Goal: Use online tool/utility: Utilize a website feature to perform a specific function

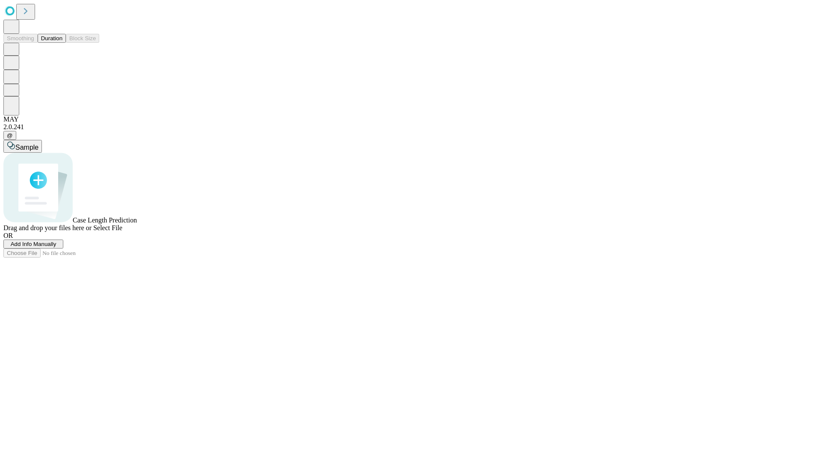
click at [62, 43] on button "Duration" at bounding box center [52, 38] width 28 height 9
click at [56, 247] on span "Add Info Manually" at bounding box center [34, 244] width 46 height 6
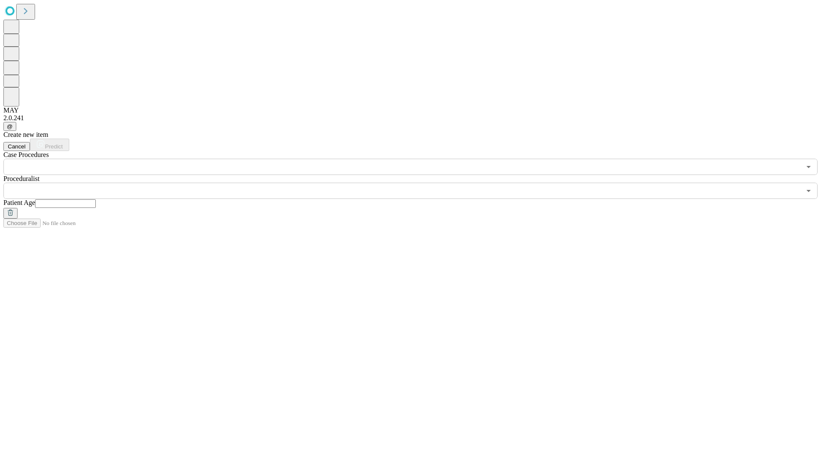
click at [96, 199] on input "text" at bounding box center [65, 203] width 61 height 9
type input "**"
click at [417, 183] on input "text" at bounding box center [402, 191] width 798 height 16
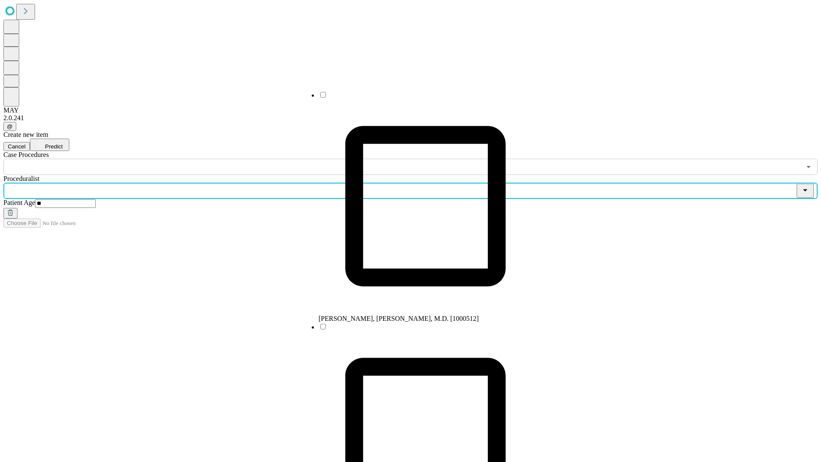
click at [417, 98] on li "[PERSON_NAME], [PERSON_NAME], M.D. [1000512]" at bounding box center [426, 207] width 214 height 232
click at [180, 159] on input "text" at bounding box center [402, 167] width 798 height 16
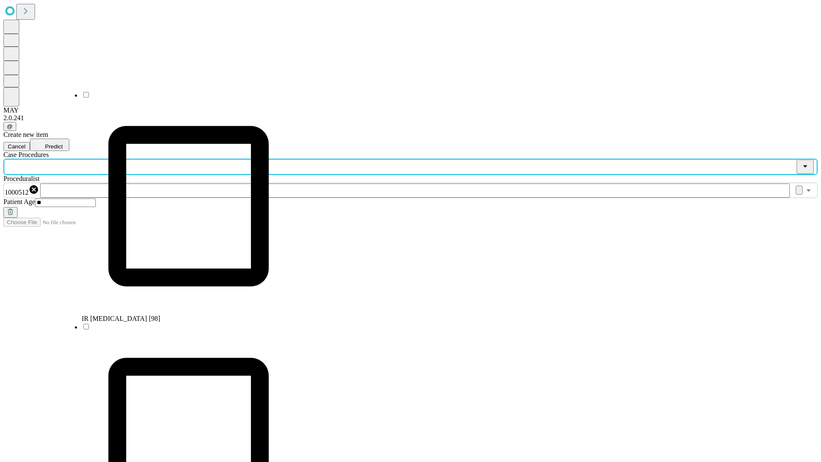
click at [180, 98] on li "IR [MEDICAL_DATA] [98]" at bounding box center [189, 207] width 214 height 232
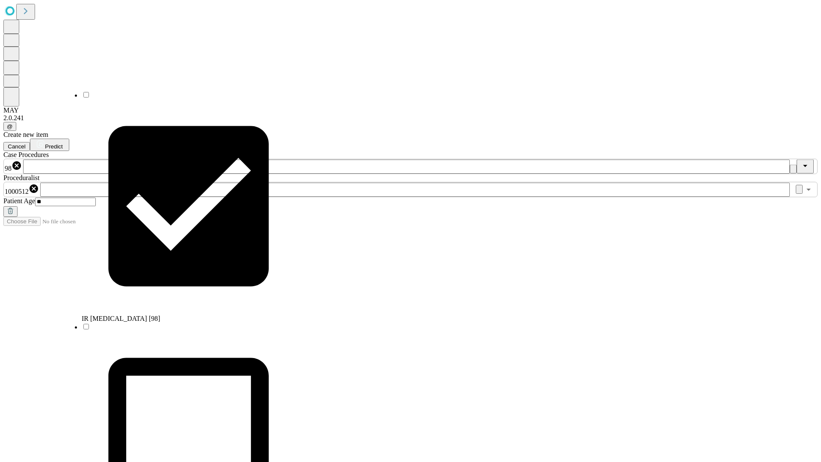
click at [62, 143] on span "Predict" at bounding box center [54, 146] width 18 height 6
